Goal: Navigation & Orientation: Find specific page/section

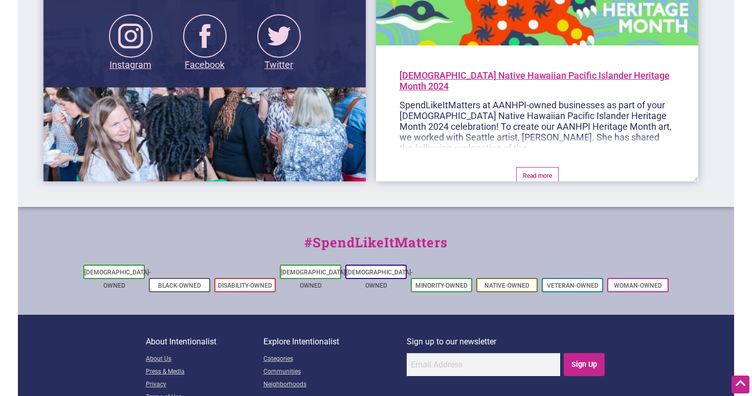
scroll to position [1902, 0]
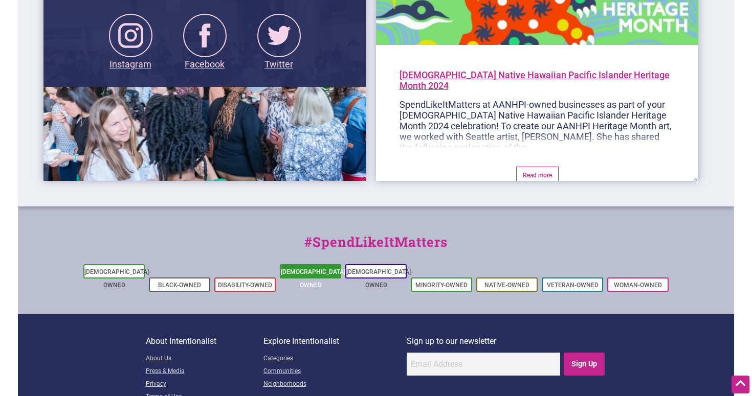
click at [326, 273] on link "[DEMOGRAPHIC_DATA]-Owned" at bounding box center [314, 278] width 66 height 20
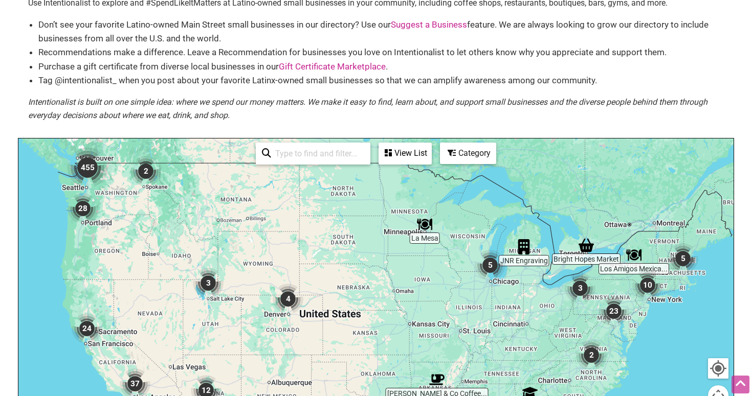
scroll to position [74, 0]
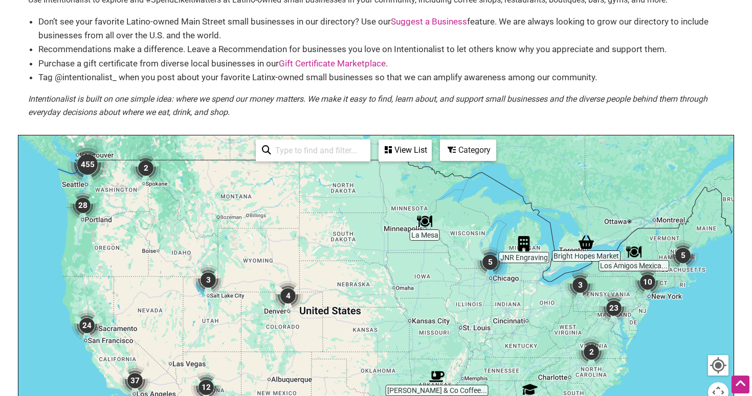
click at [83, 162] on img "455" at bounding box center [87, 164] width 41 height 41
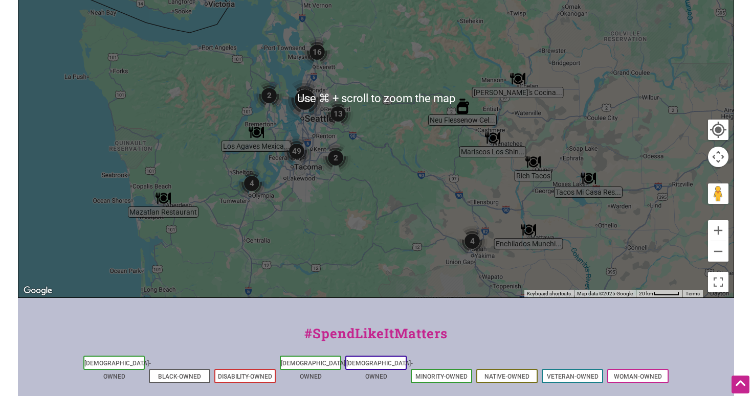
scroll to position [288, 0]
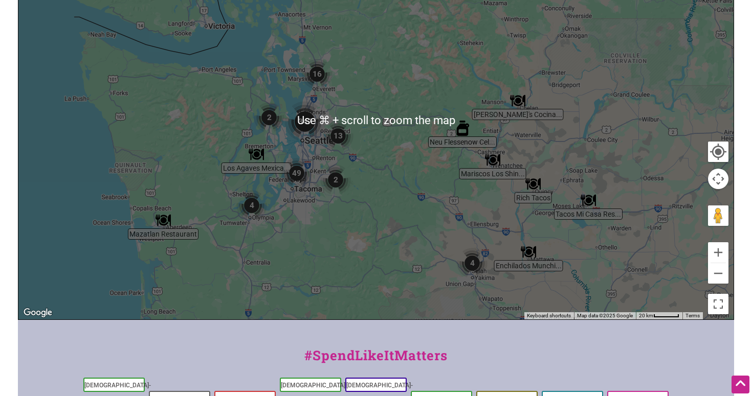
click at [304, 118] on img "347" at bounding box center [304, 121] width 41 height 41
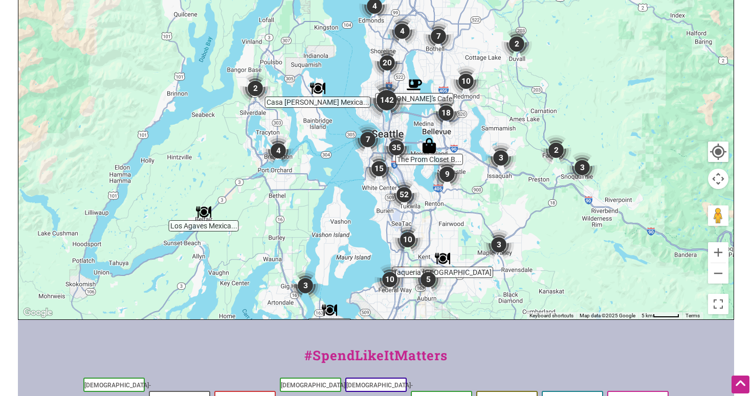
click at [389, 104] on img "142" at bounding box center [386, 100] width 41 height 41
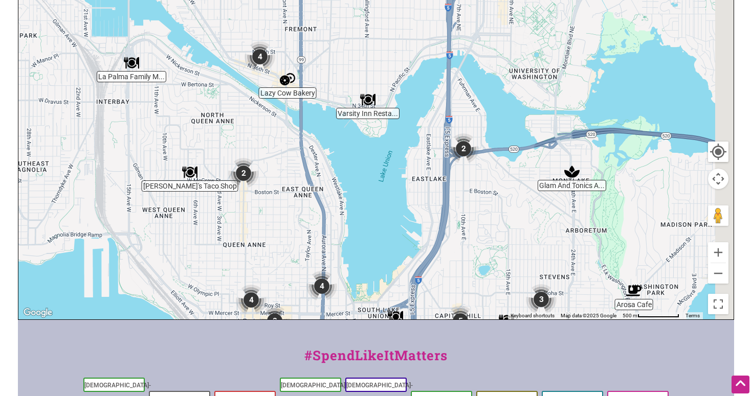
drag, startPoint x: 405, startPoint y: 106, endPoint x: 372, endPoint y: 254, distance: 151.9
click at [372, 254] on div "To navigate, press the arrow keys." at bounding box center [375, 121] width 715 height 398
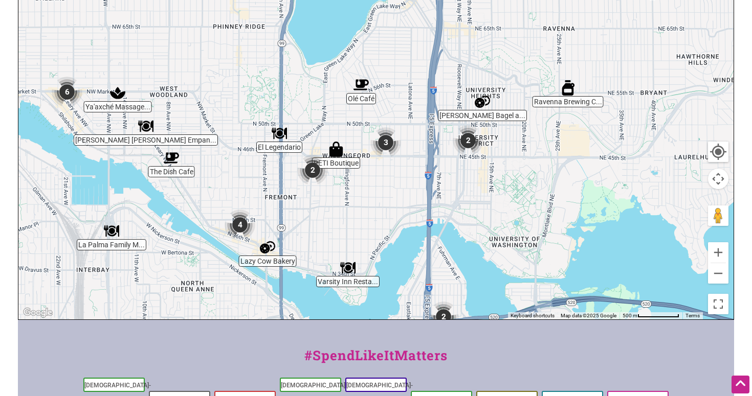
drag, startPoint x: 429, startPoint y: 111, endPoint x: 413, endPoint y: 275, distance: 163.9
click at [413, 275] on div "To navigate, press the arrow keys." at bounding box center [375, 121] width 715 height 398
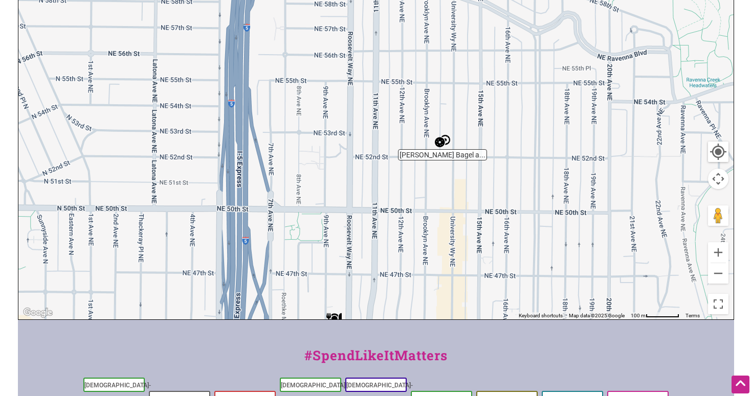
drag, startPoint x: 495, startPoint y: 149, endPoint x: 495, endPoint y: 305, distance: 156.0
click at [495, 305] on div "To navigate, press the arrow keys." at bounding box center [375, 121] width 715 height 398
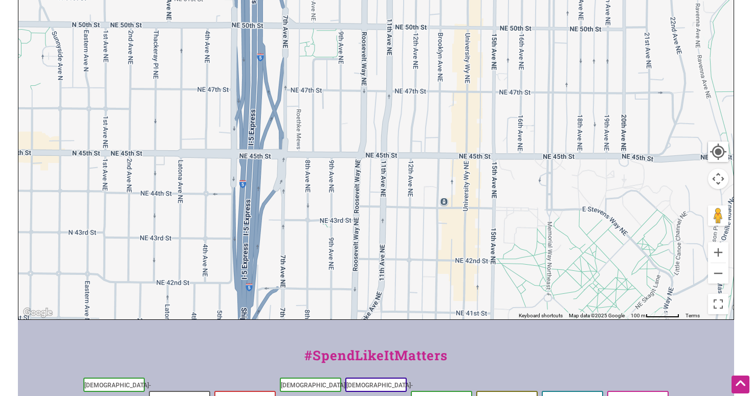
drag, startPoint x: 439, startPoint y: 182, endPoint x: 452, endPoint y: -35, distance: 217.2
